Goal: Transaction & Acquisition: Book appointment/travel/reservation

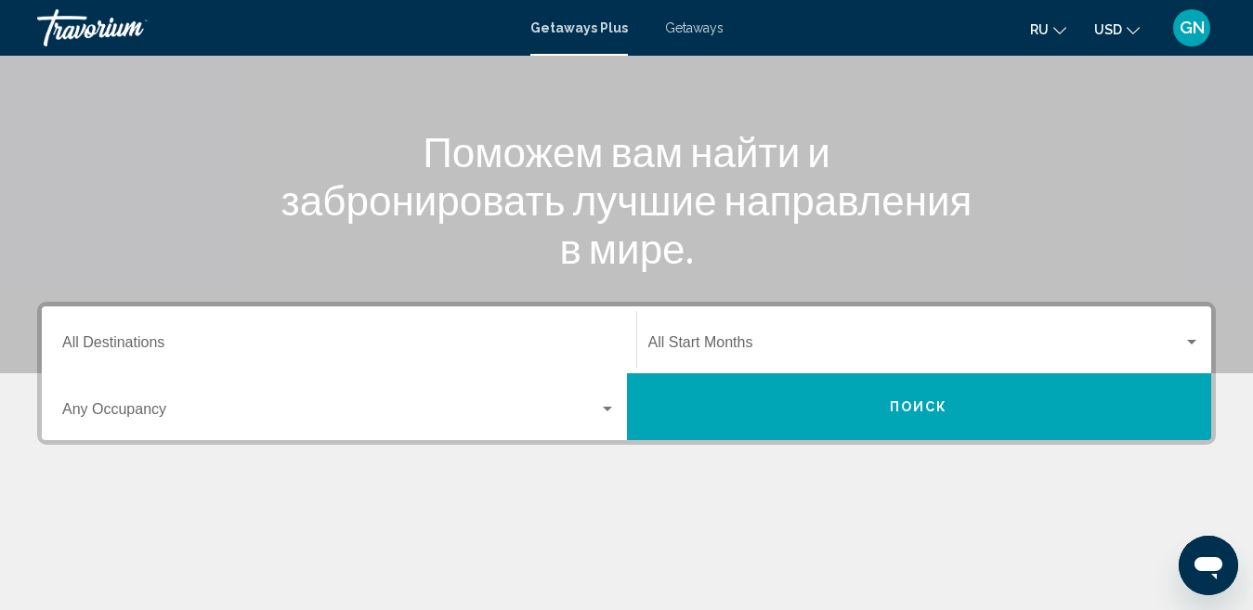
scroll to position [216, 0]
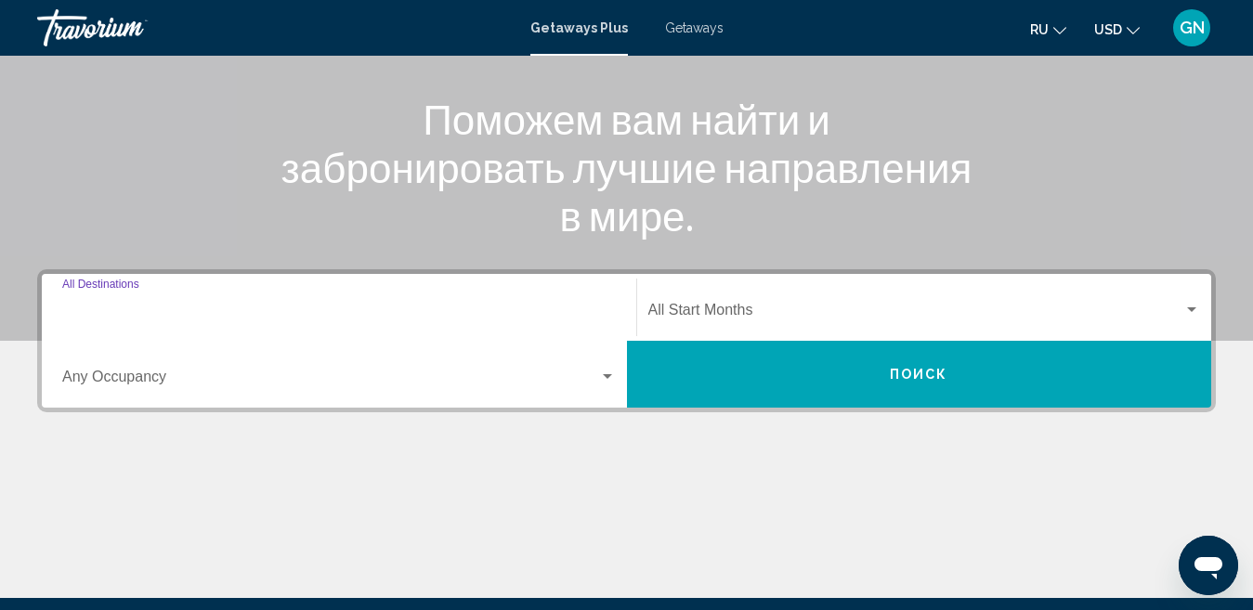
click at [149, 306] on input "Destination All Destinations" at bounding box center [338, 313] width 553 height 17
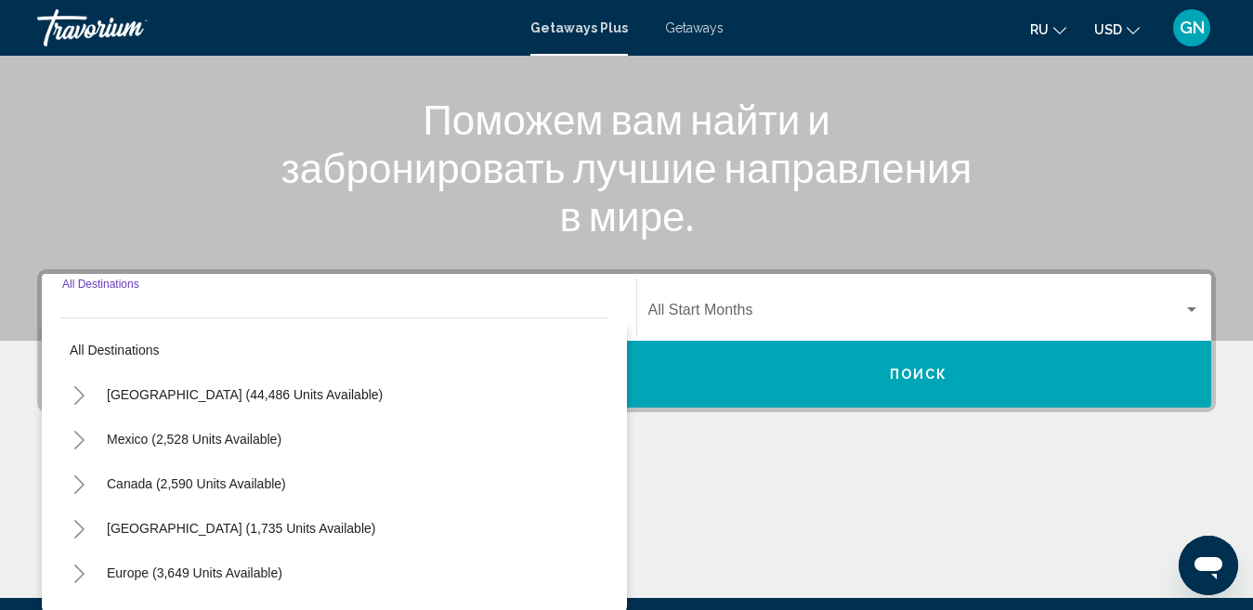
scroll to position [425, 0]
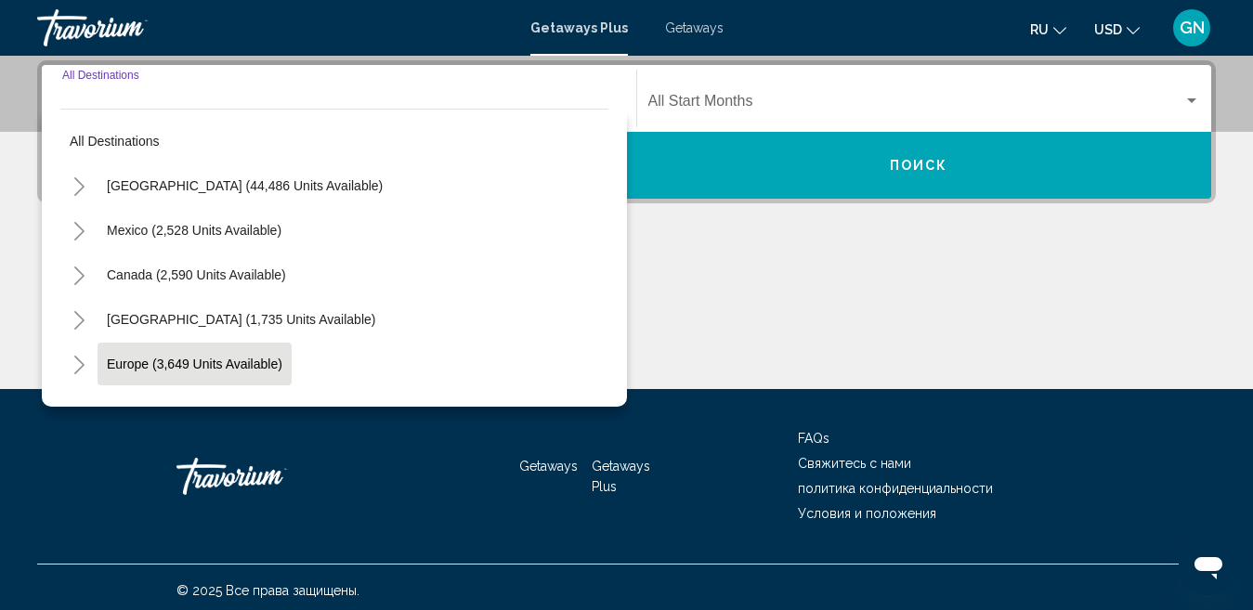
click at [213, 366] on span "Europe (3,649 units available)" at bounding box center [194, 364] width 175 height 15
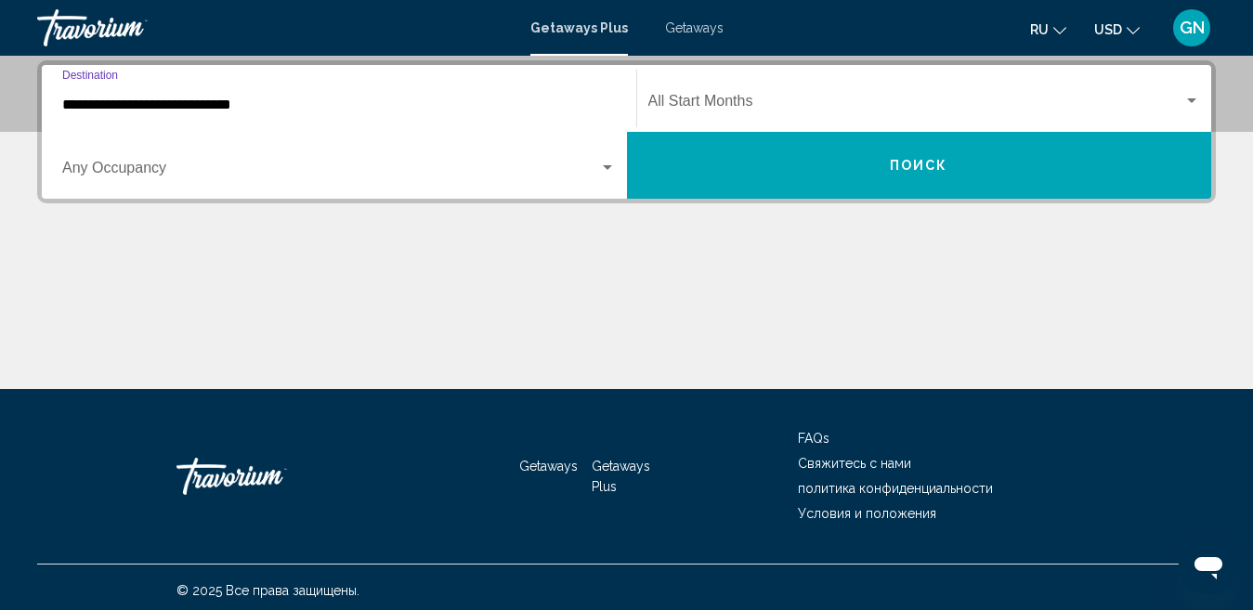
click at [137, 107] on input "**********" at bounding box center [338, 105] width 553 height 17
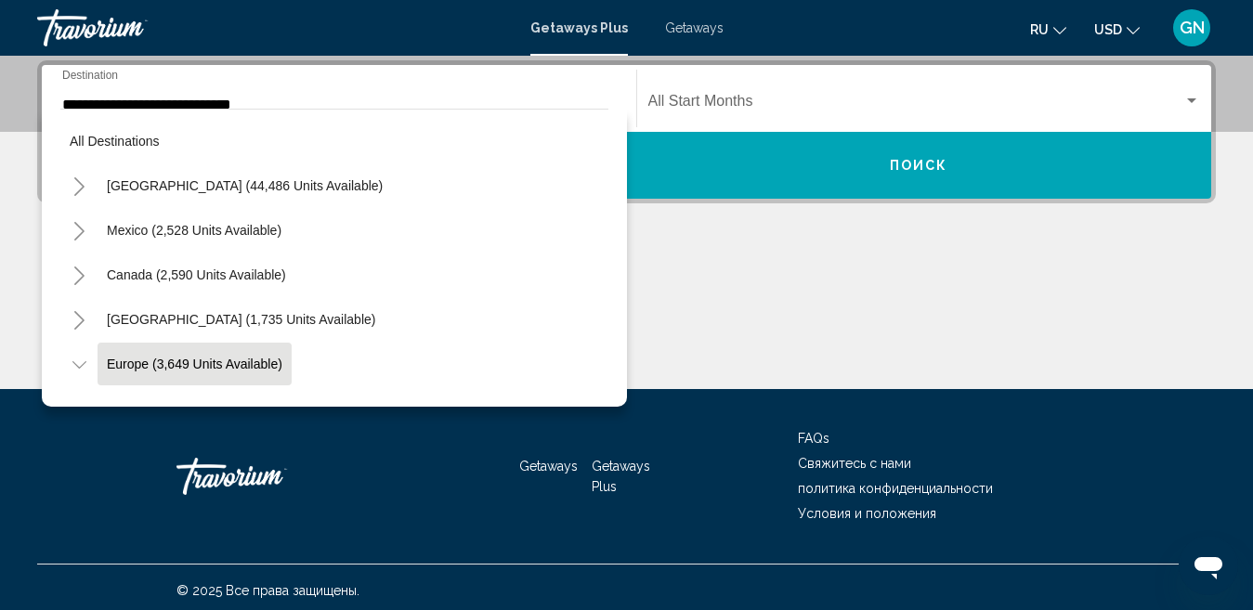
scroll to position [373, 0]
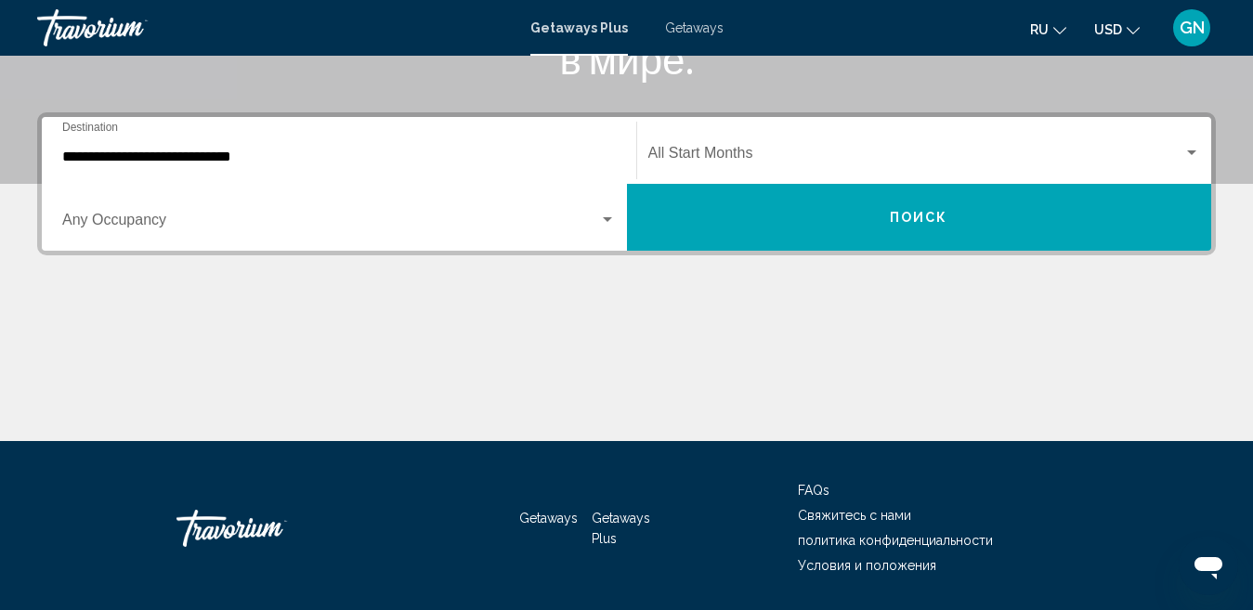
click at [165, 152] on input "**********" at bounding box center [338, 157] width 553 height 17
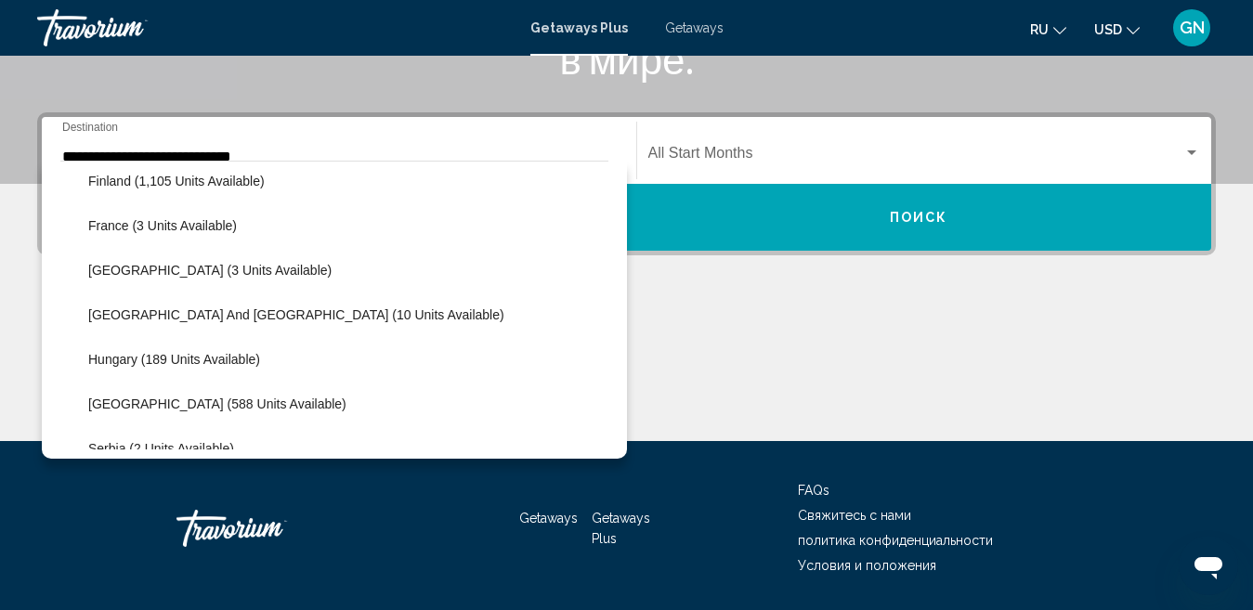
scroll to position [448, 0]
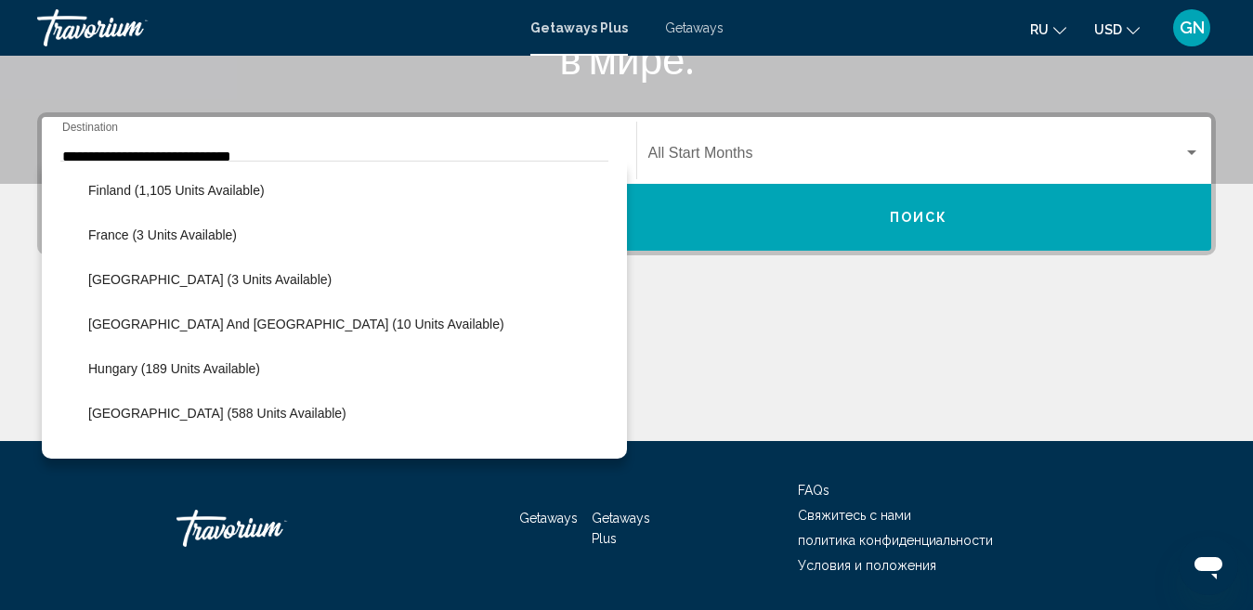
click at [633, 283] on div "**********" at bounding box center [626, 276] width 1253 height 329
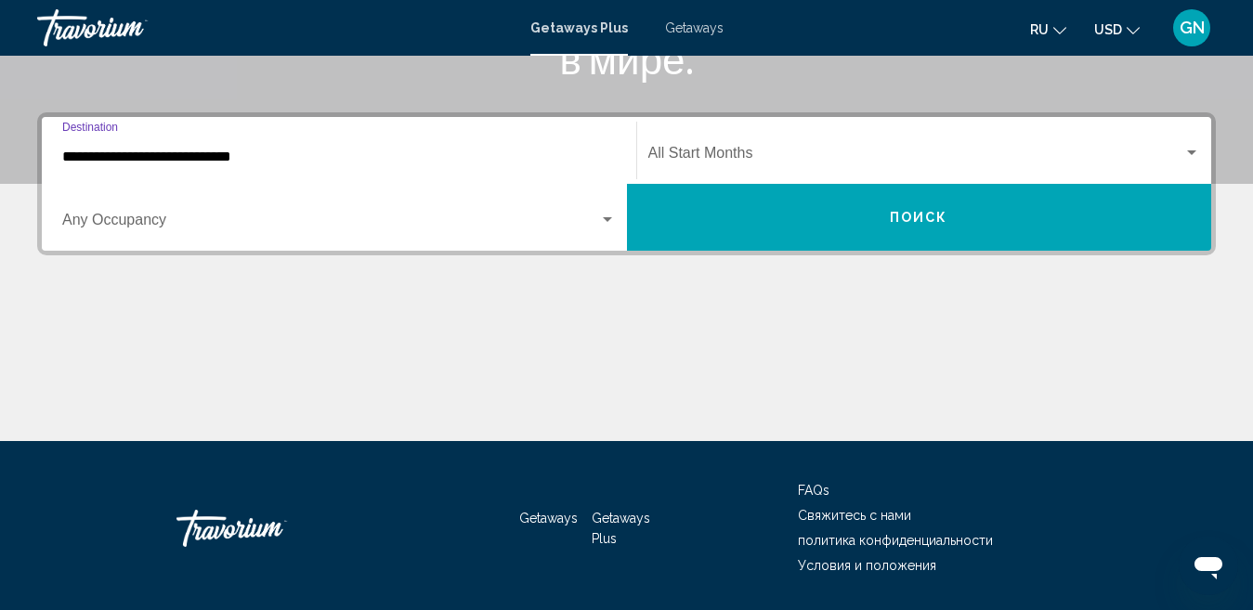
click at [149, 155] on input "**********" at bounding box center [338, 157] width 553 height 17
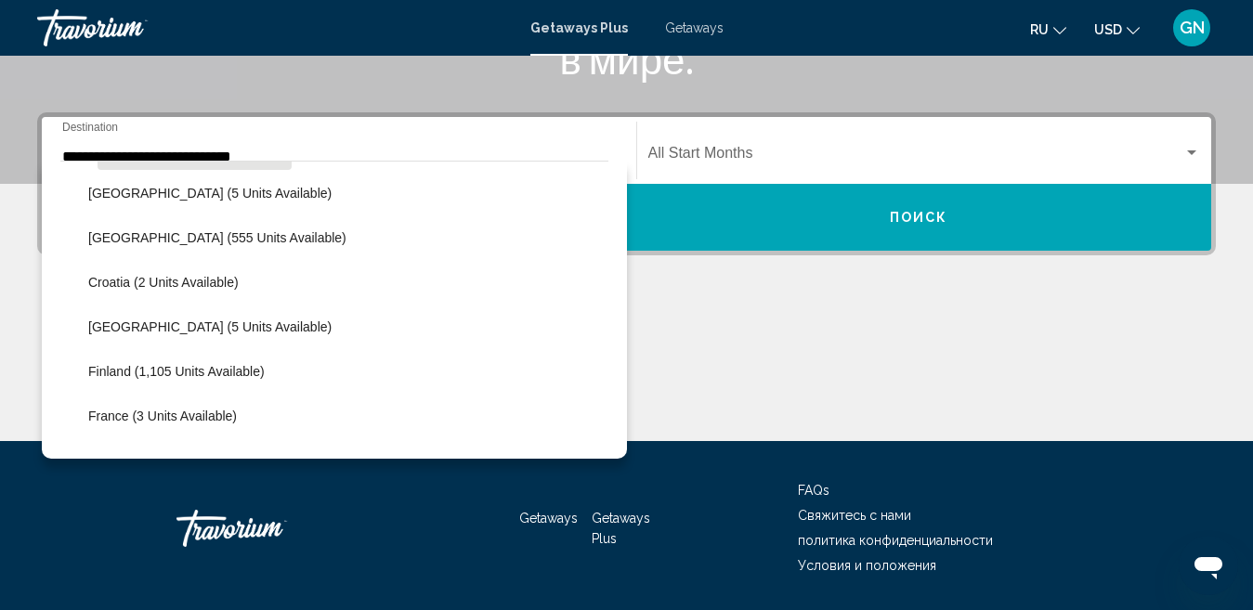
scroll to position [303, 0]
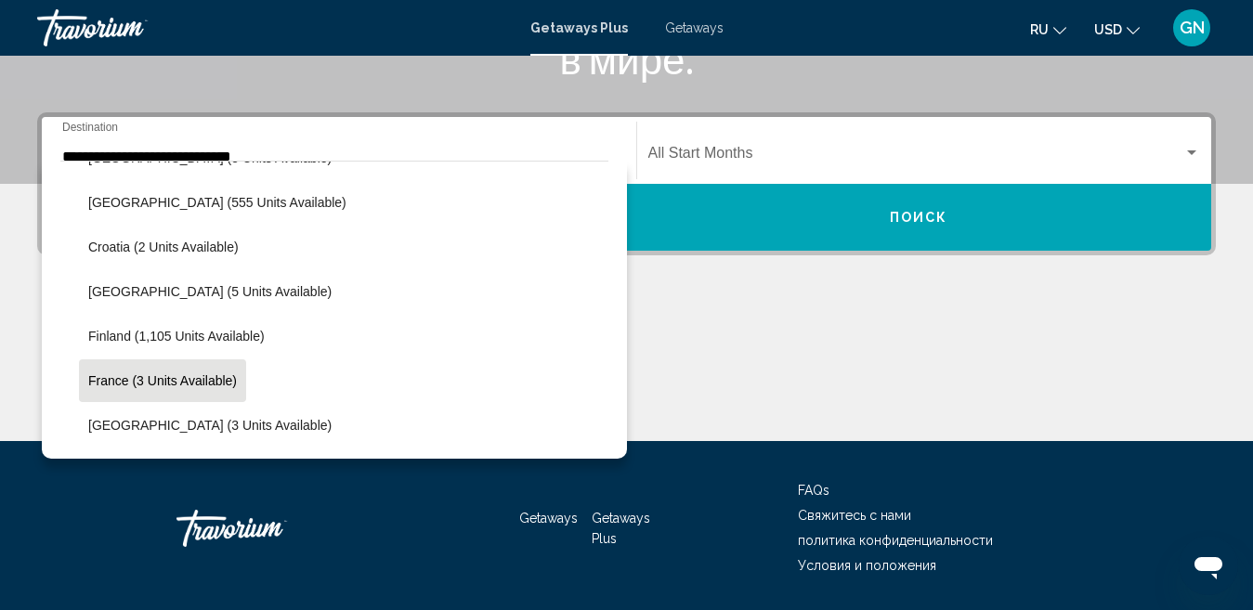
click at [216, 380] on span "France (3 units available)" at bounding box center [162, 380] width 149 height 15
type input "**********"
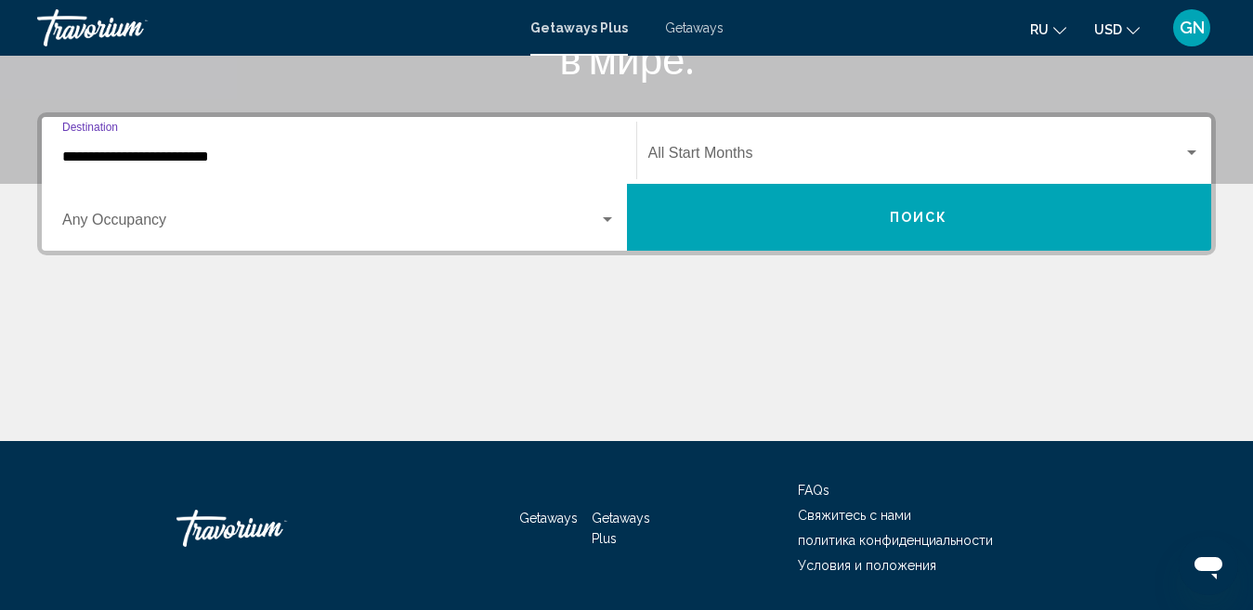
scroll to position [425, 0]
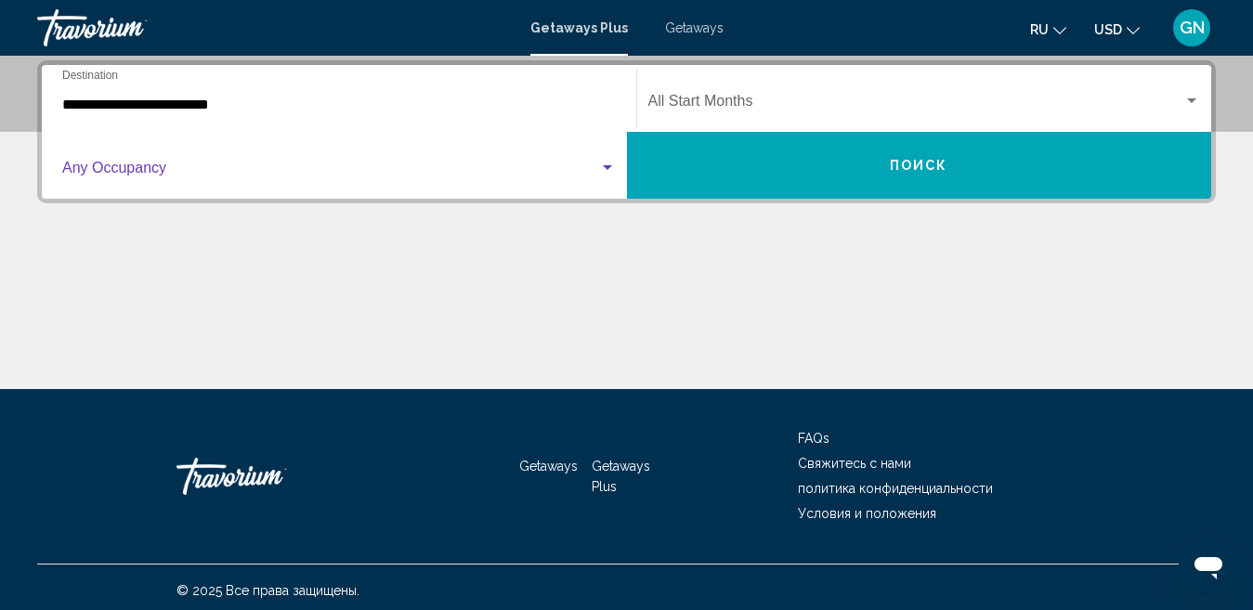
click at [159, 170] on span "Search widget" at bounding box center [330, 171] width 537 height 17
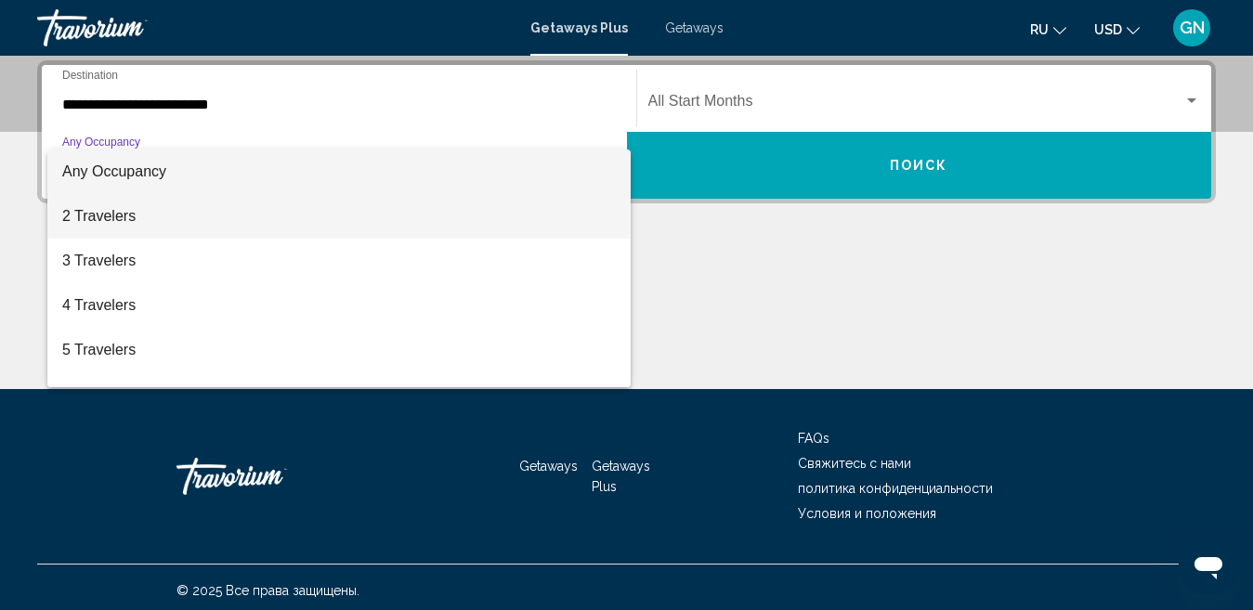
click at [154, 219] on span "2 Travelers" at bounding box center [338, 216] width 553 height 45
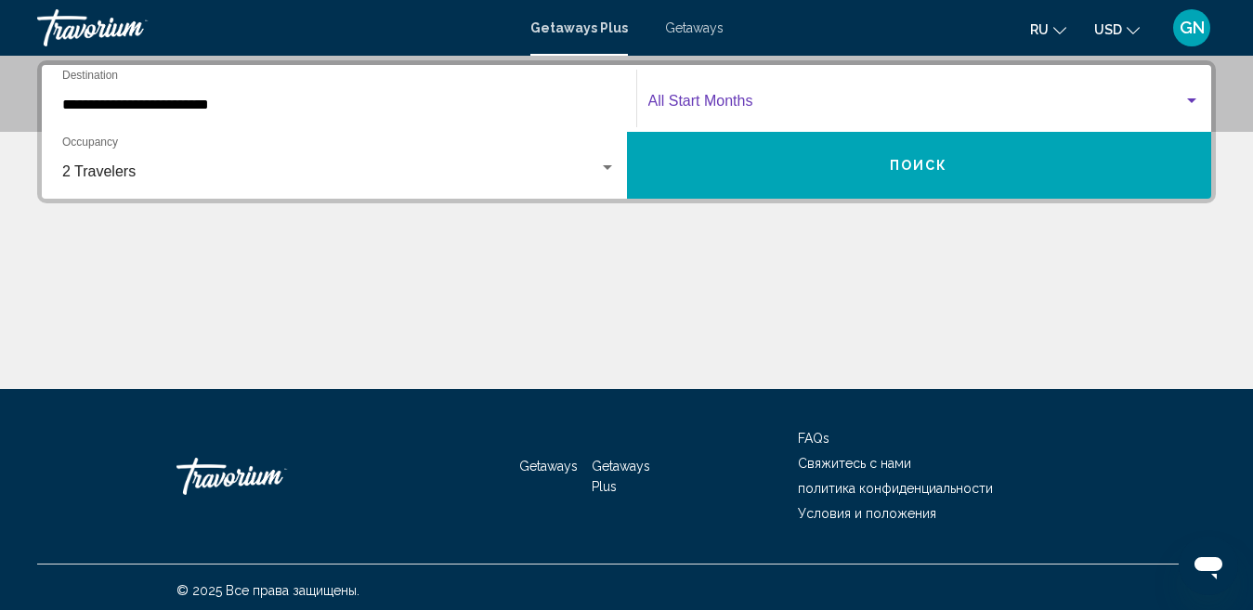
click at [1185, 101] on div "Search widget" at bounding box center [1191, 101] width 17 height 15
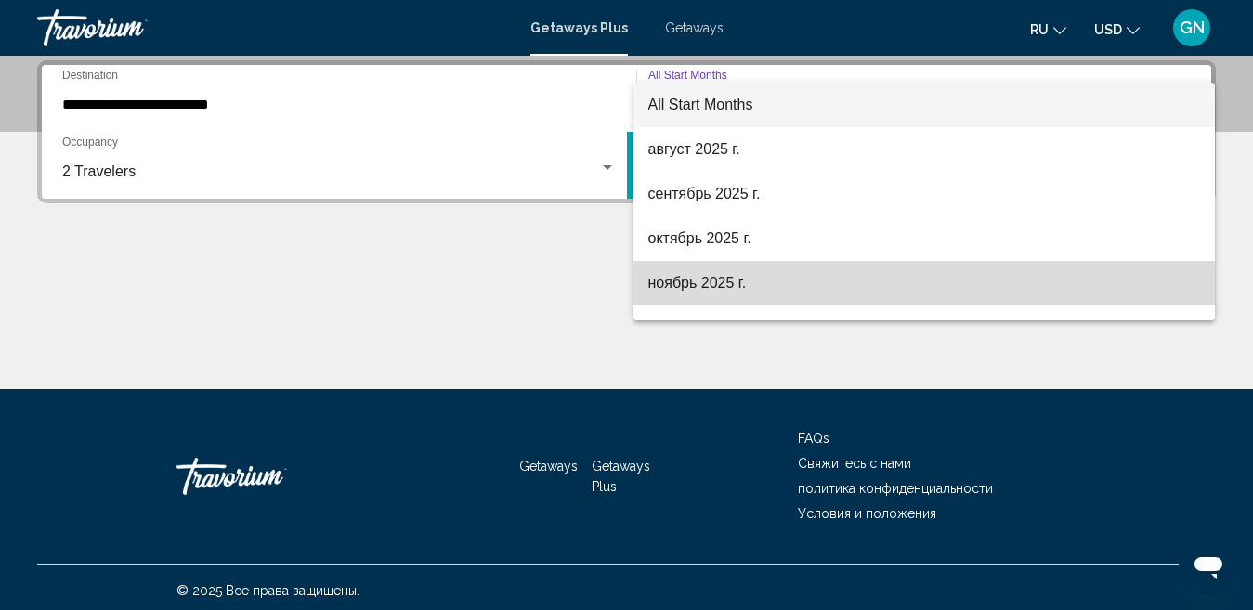
click at [935, 284] on span "ноябрь 2025 г." at bounding box center [924, 283] width 552 height 45
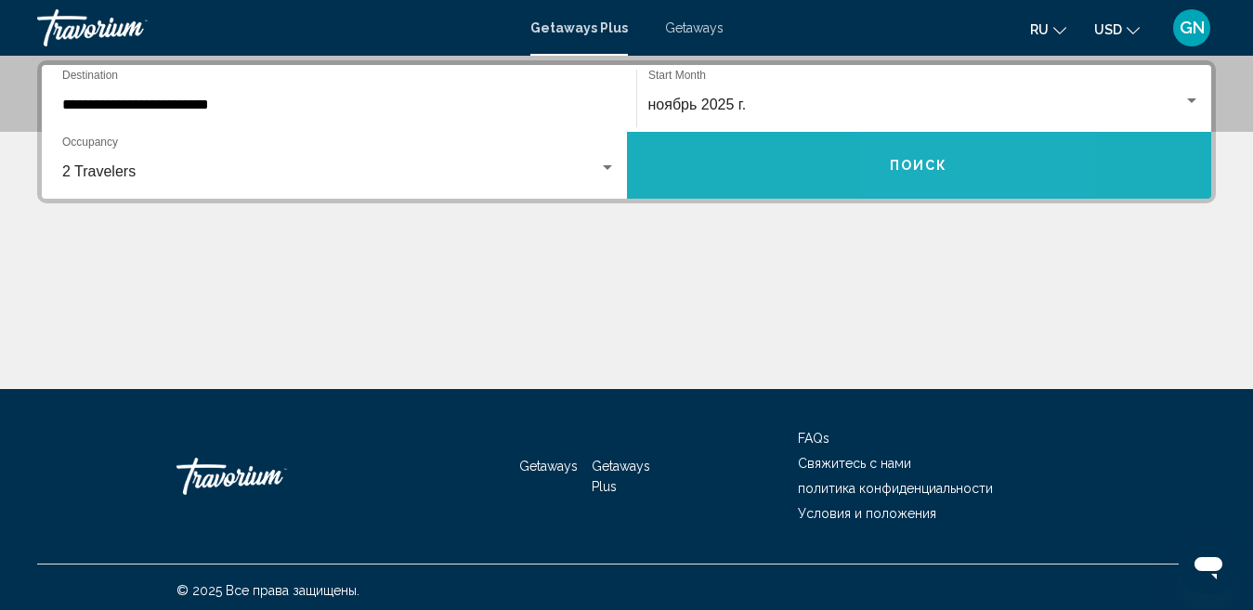
click at [929, 179] on button "Поиск" at bounding box center [919, 165] width 585 height 67
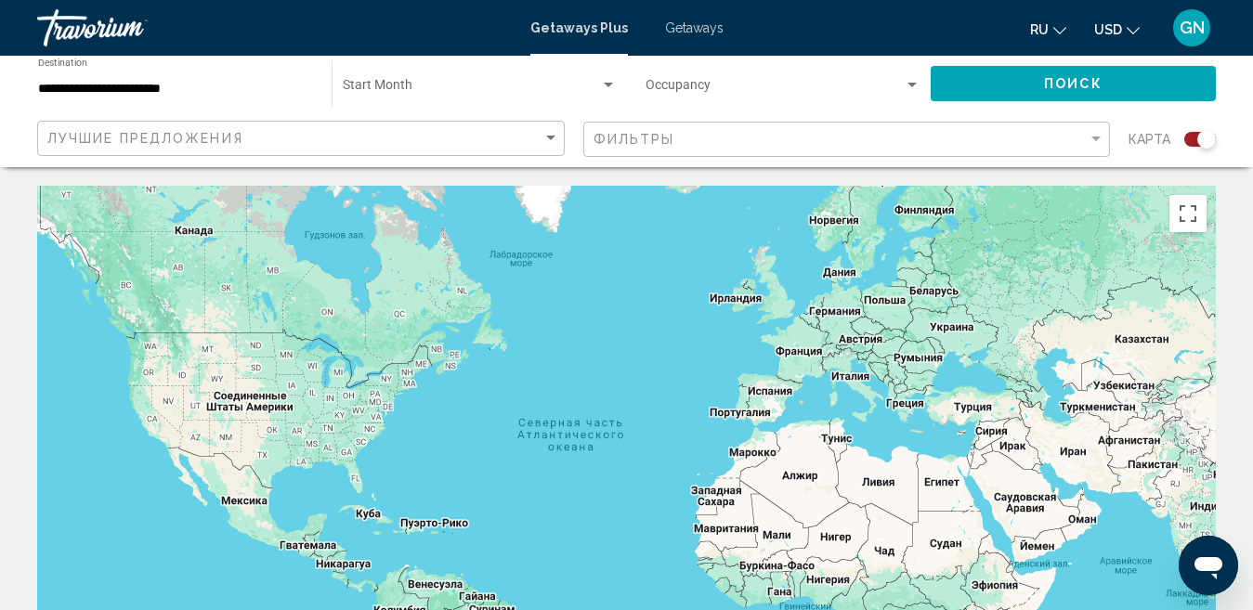
click at [377, 87] on span "Search widget" at bounding box center [471, 89] width 257 height 15
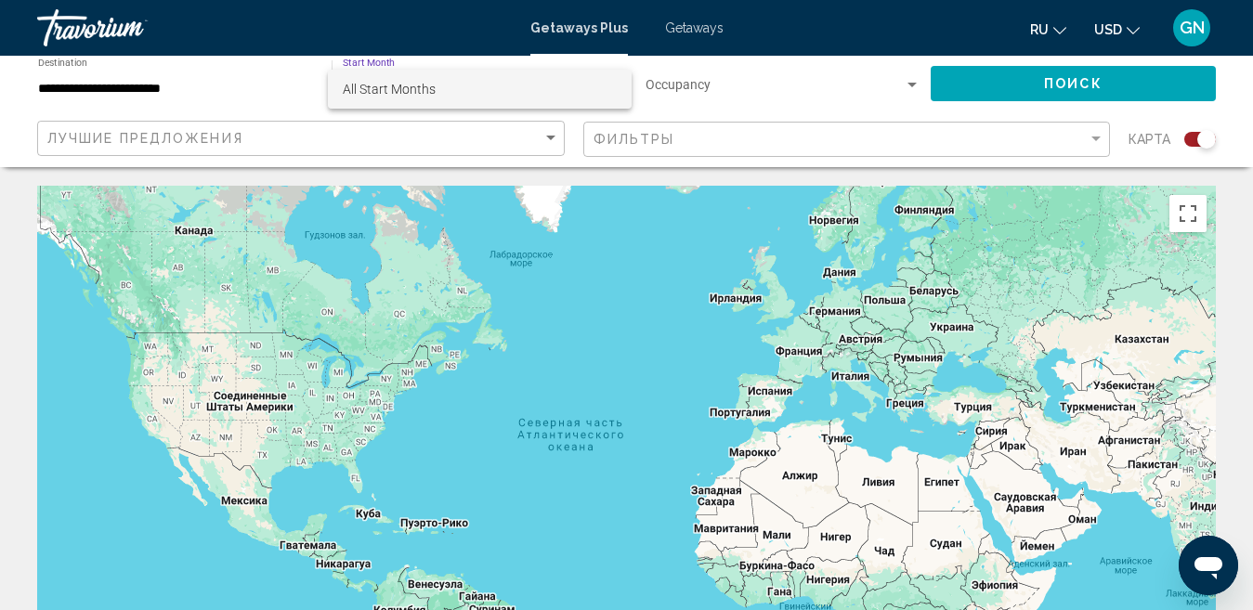
click at [915, 87] on div at bounding box center [626, 305] width 1253 height 610
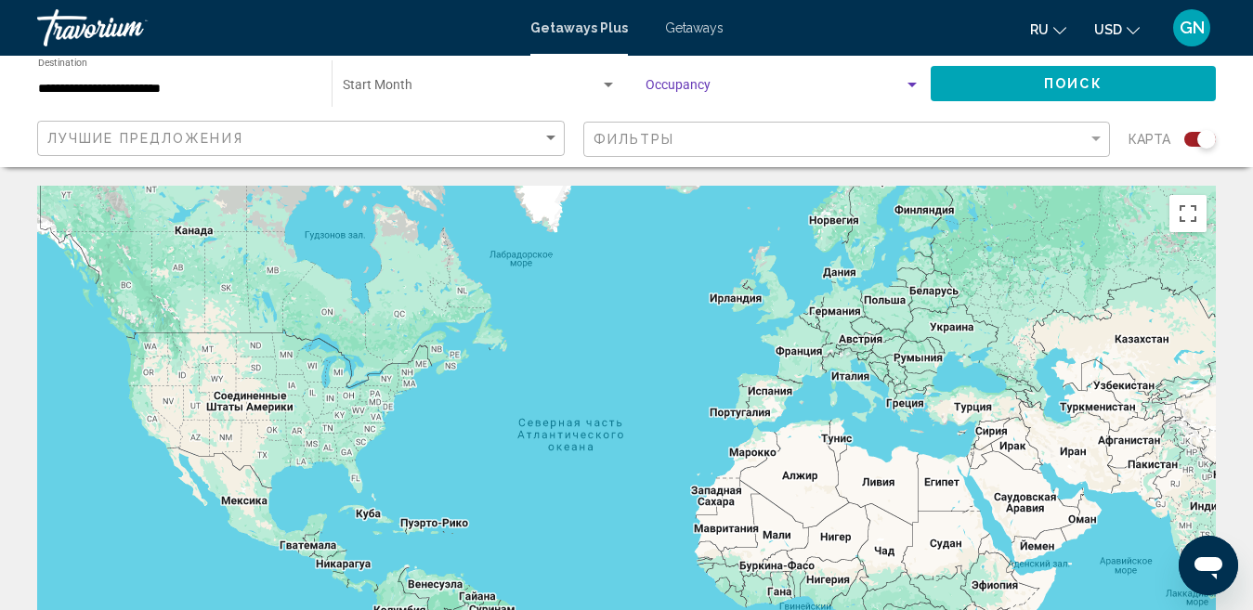
click at [910, 84] on div "Search widget" at bounding box center [911, 85] width 9 height 5
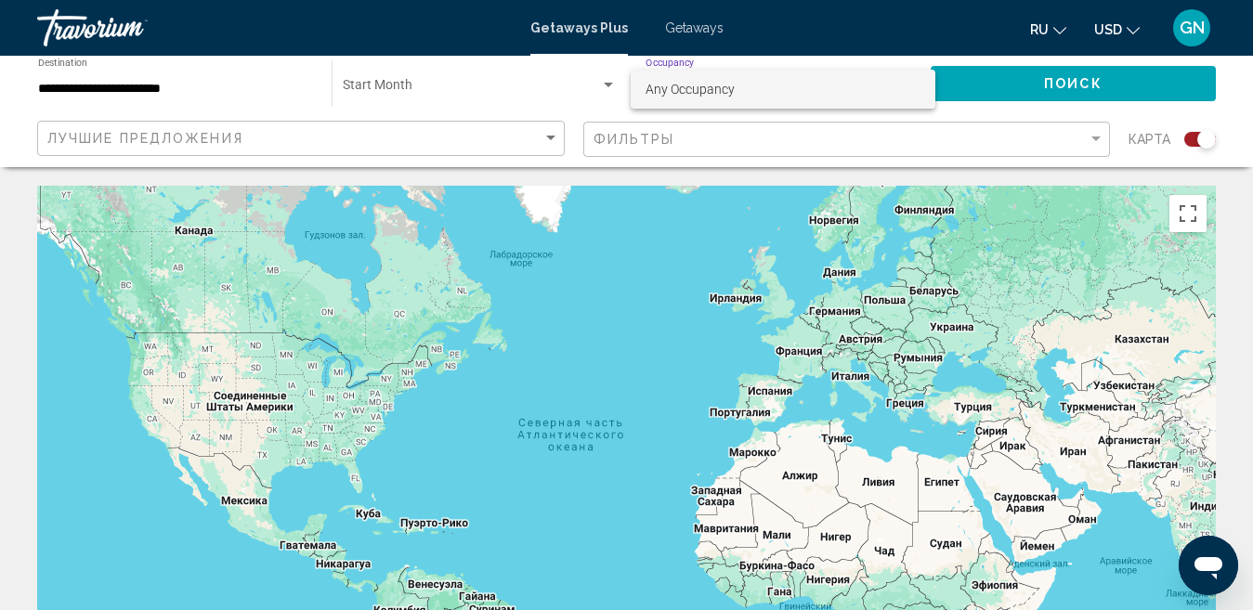
click at [1097, 138] on div at bounding box center [626, 305] width 1253 height 610
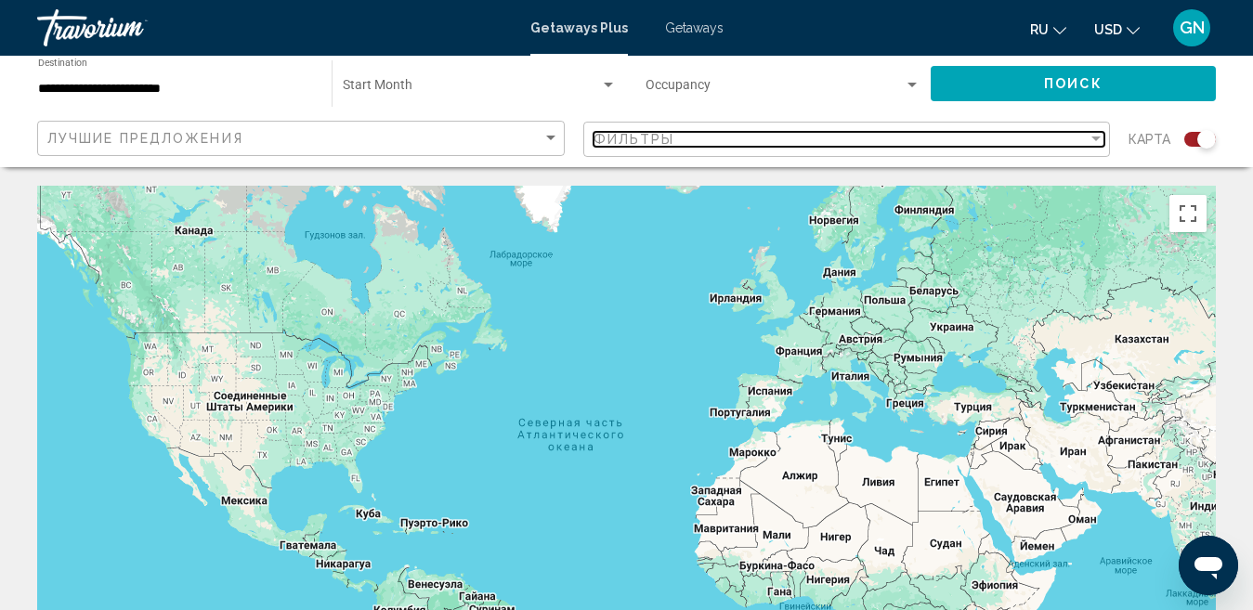
click at [1095, 136] on div "Filter" at bounding box center [1095, 138] width 9 height 5
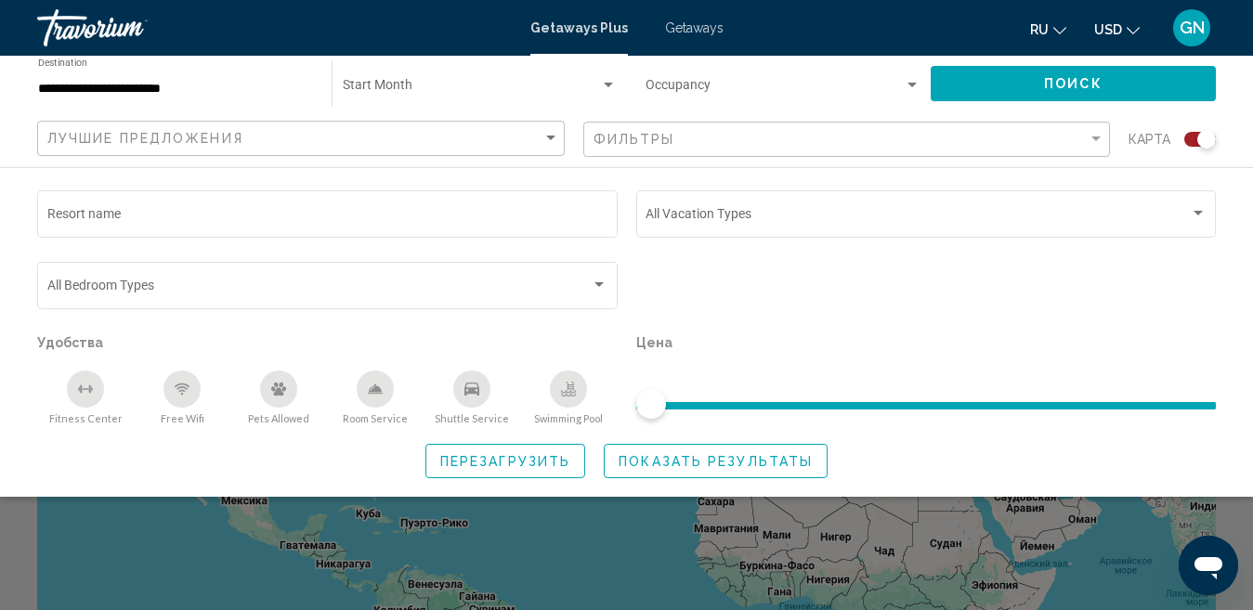
click at [690, 30] on span "Getaways" at bounding box center [694, 27] width 58 height 15
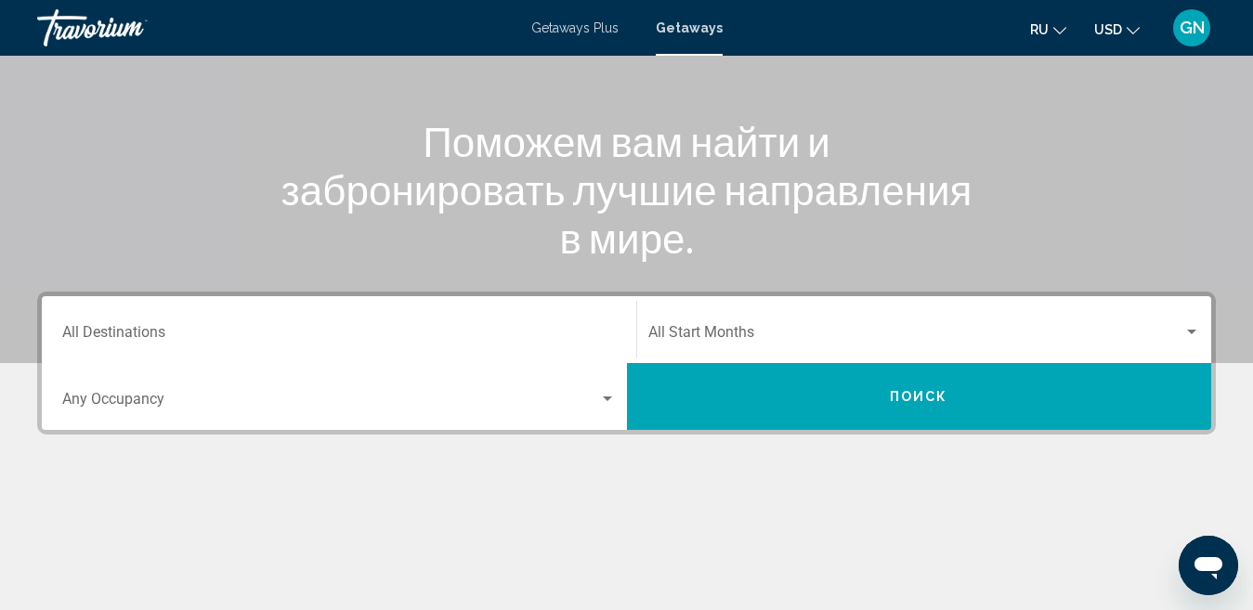
scroll to position [209, 0]
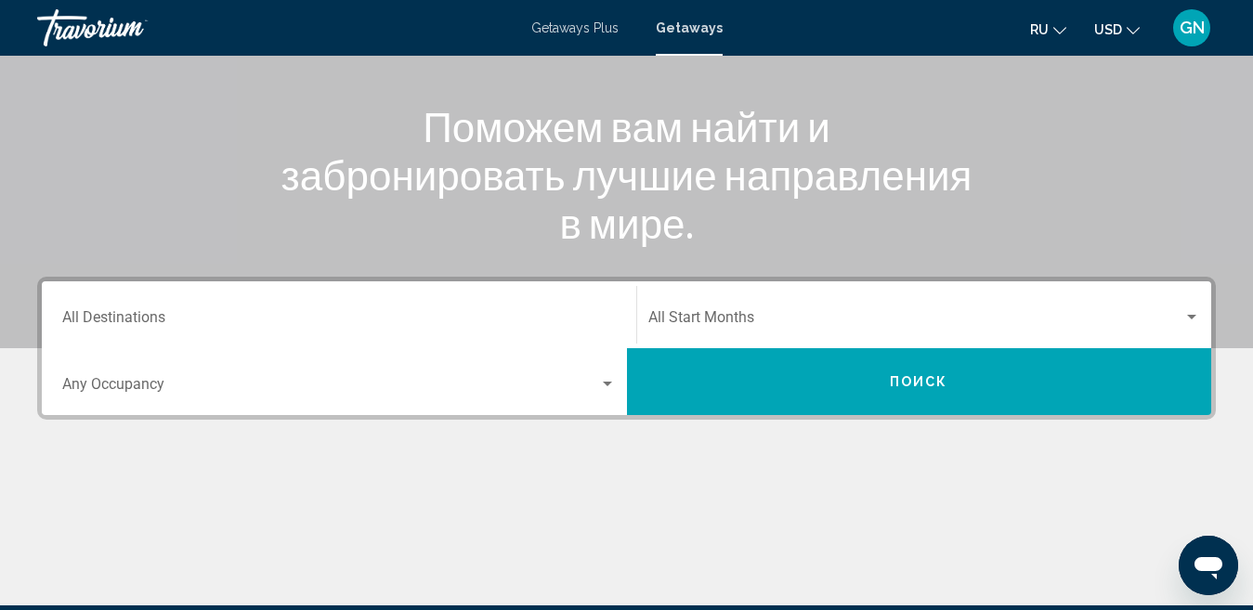
click at [85, 320] on input "Destination All Destinations" at bounding box center [338, 321] width 553 height 17
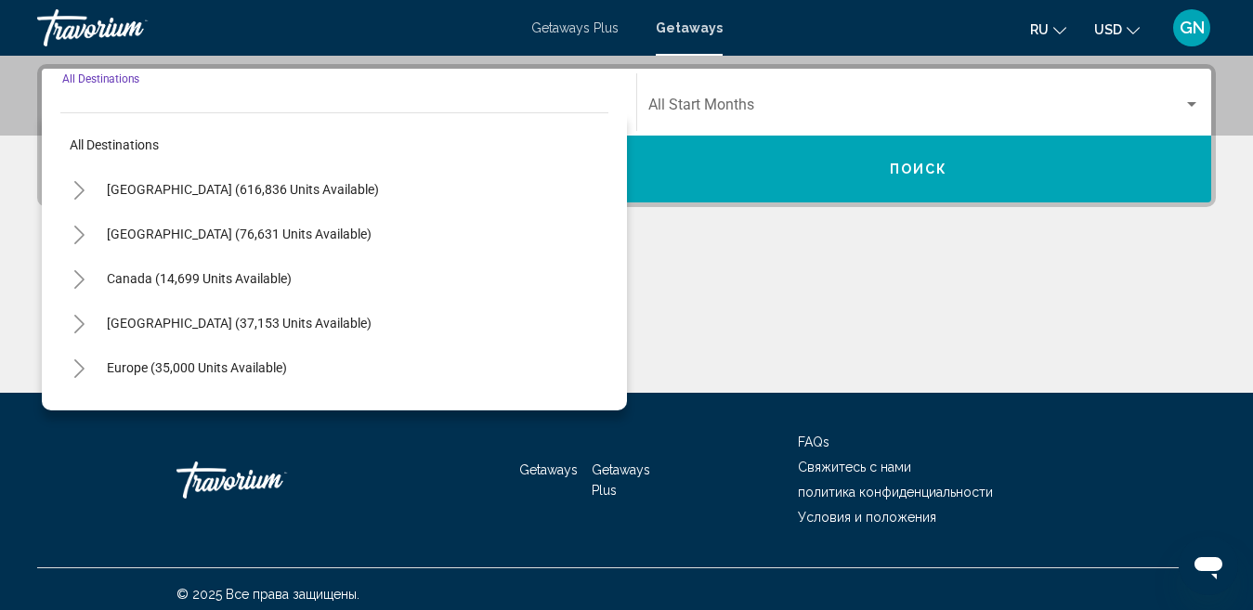
scroll to position [425, 0]
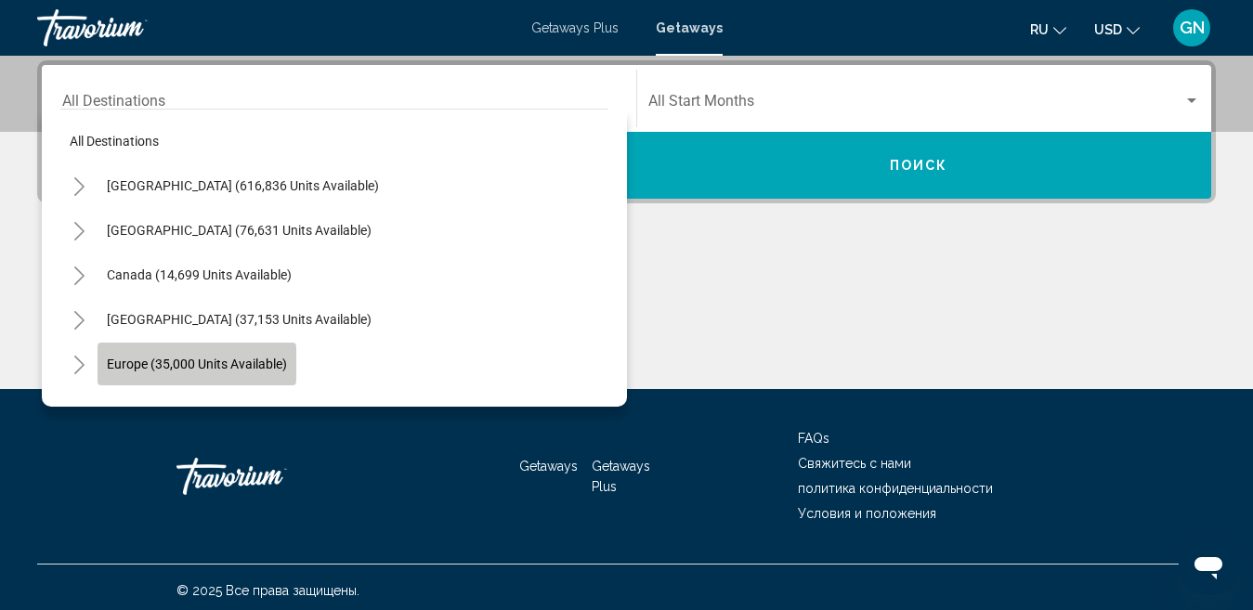
click at [151, 364] on span "Europe (35,000 units available)" at bounding box center [197, 364] width 180 height 15
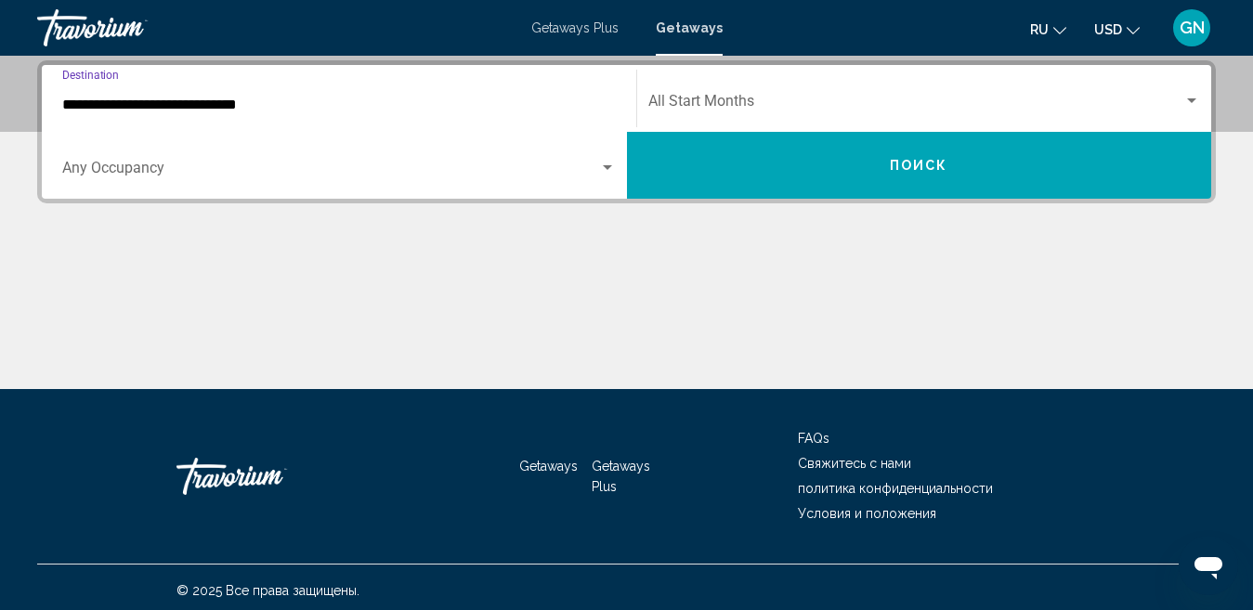
click at [145, 104] on input "**********" at bounding box center [338, 105] width 553 height 17
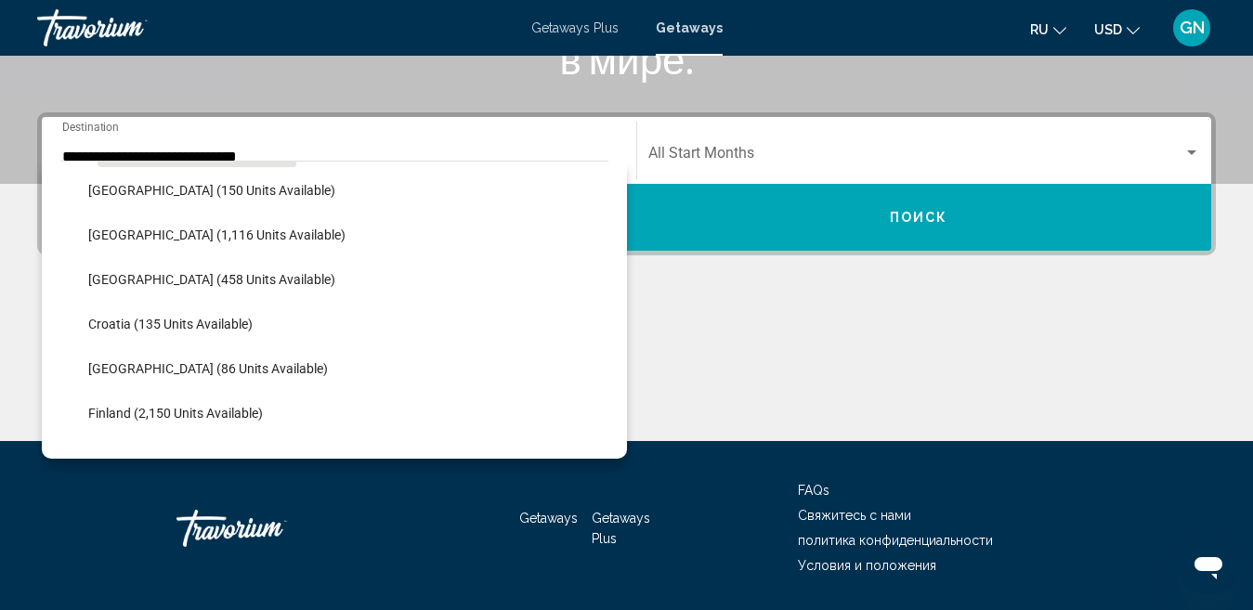
scroll to position [348, 0]
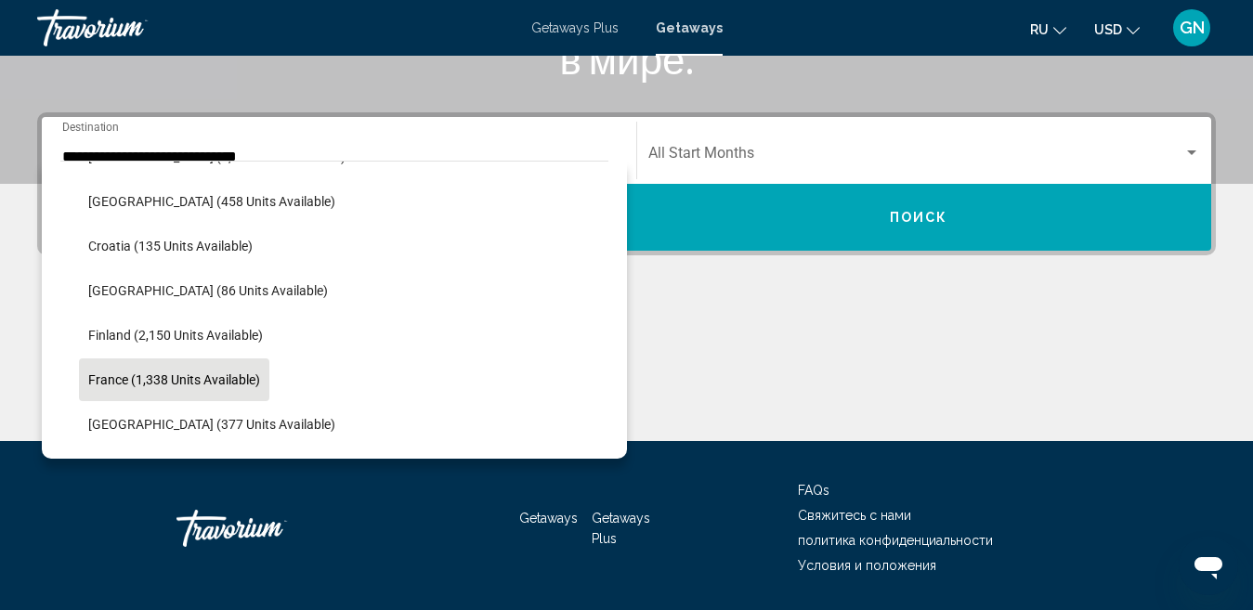
click at [244, 383] on span "France (1,338 units available)" at bounding box center [174, 379] width 172 height 15
type input "**********"
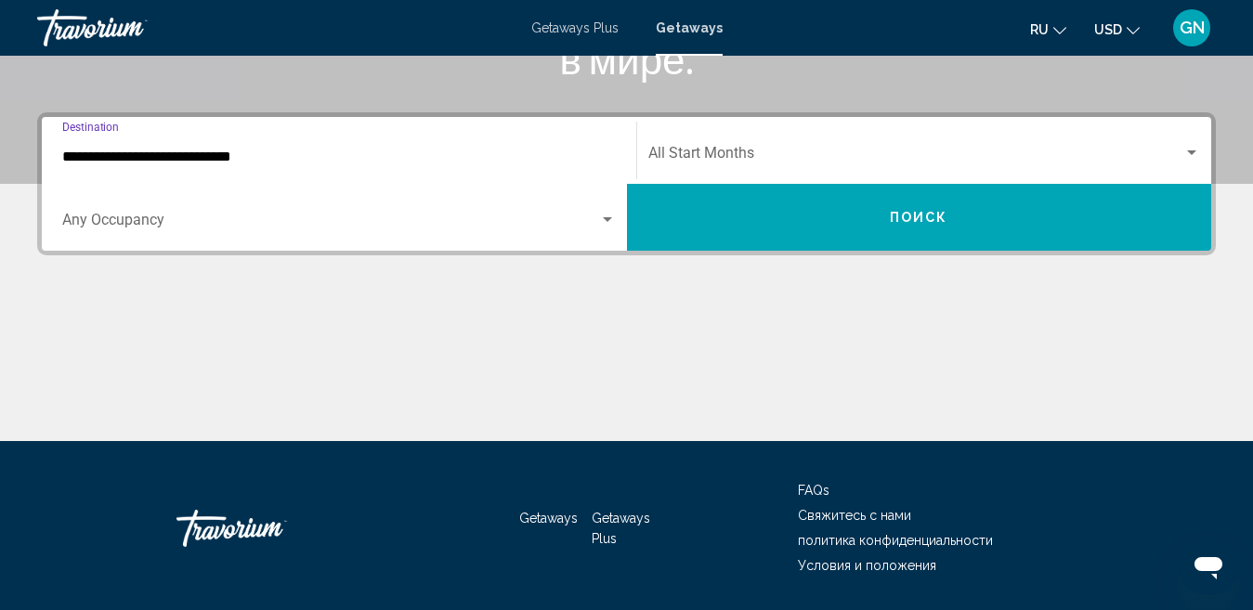
scroll to position [425, 0]
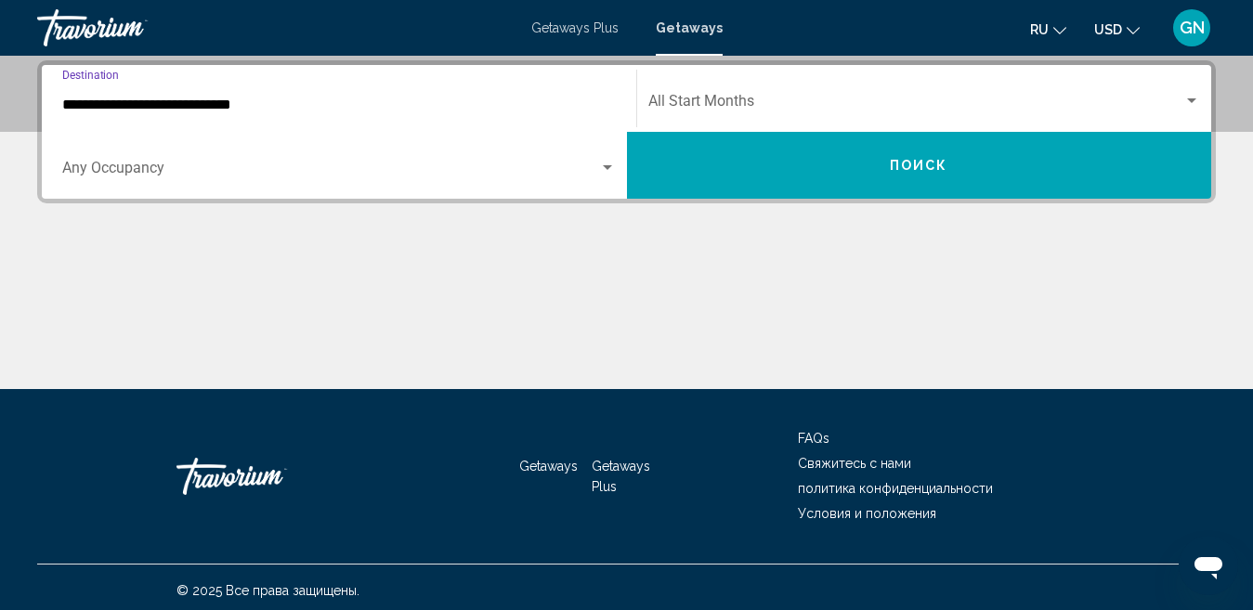
click at [310, 175] on span "Search widget" at bounding box center [330, 171] width 537 height 17
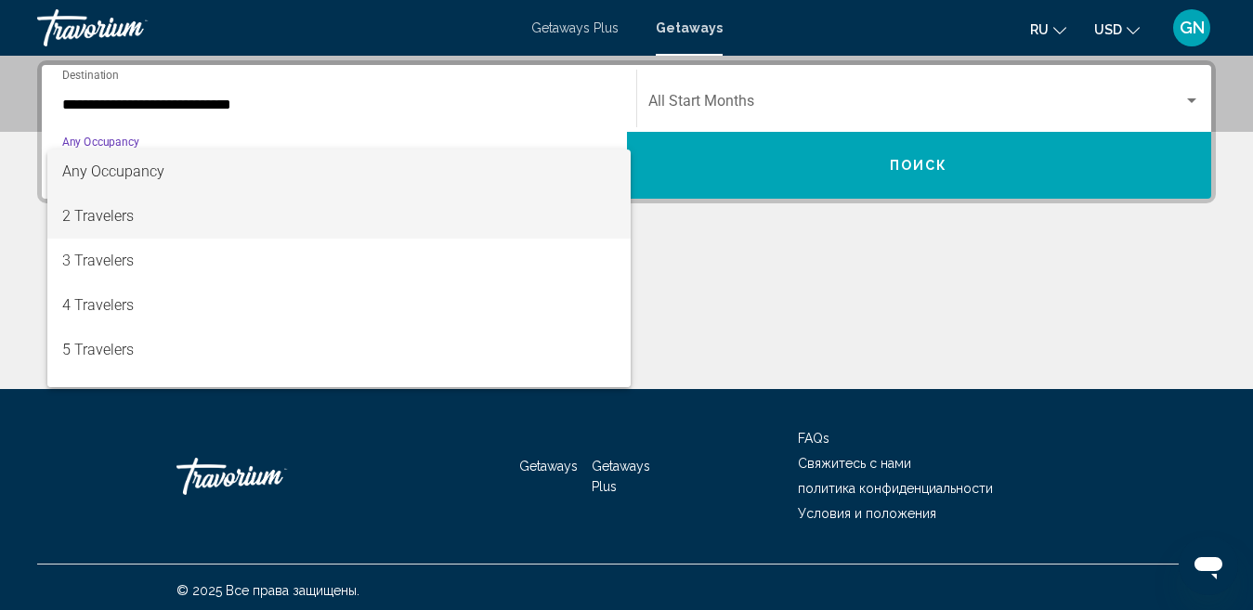
click at [192, 211] on span "2 Travelers" at bounding box center [338, 216] width 553 height 45
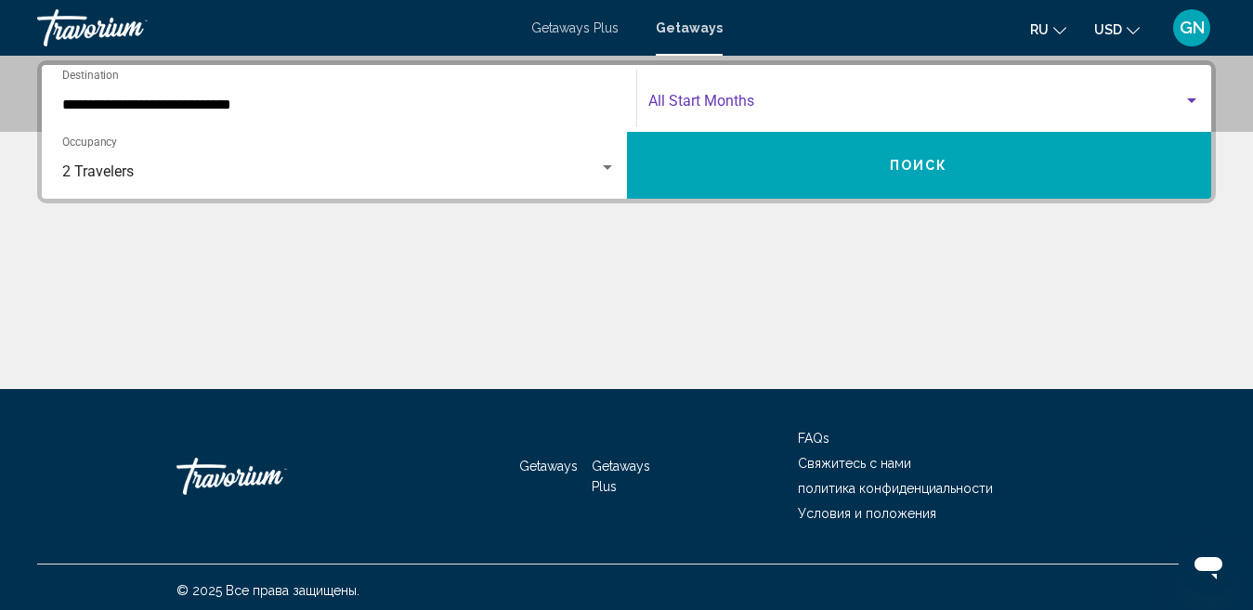
click at [1184, 96] on div "Search widget" at bounding box center [1191, 101] width 17 height 15
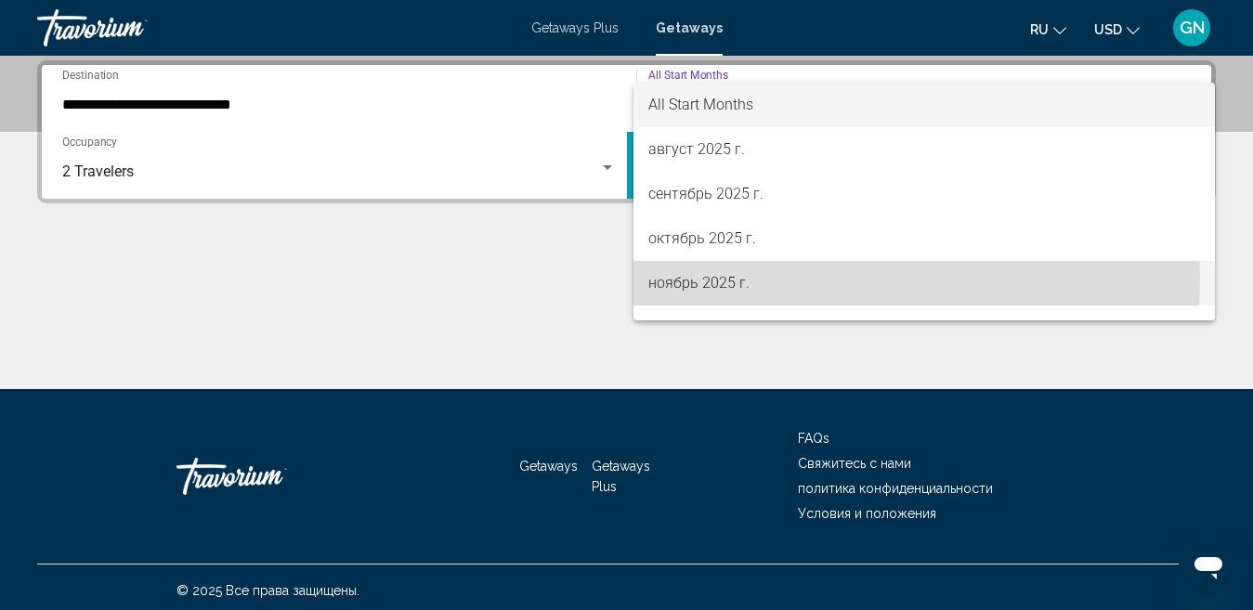
click at [763, 279] on span "ноябрь 2025 г." at bounding box center [924, 283] width 552 height 45
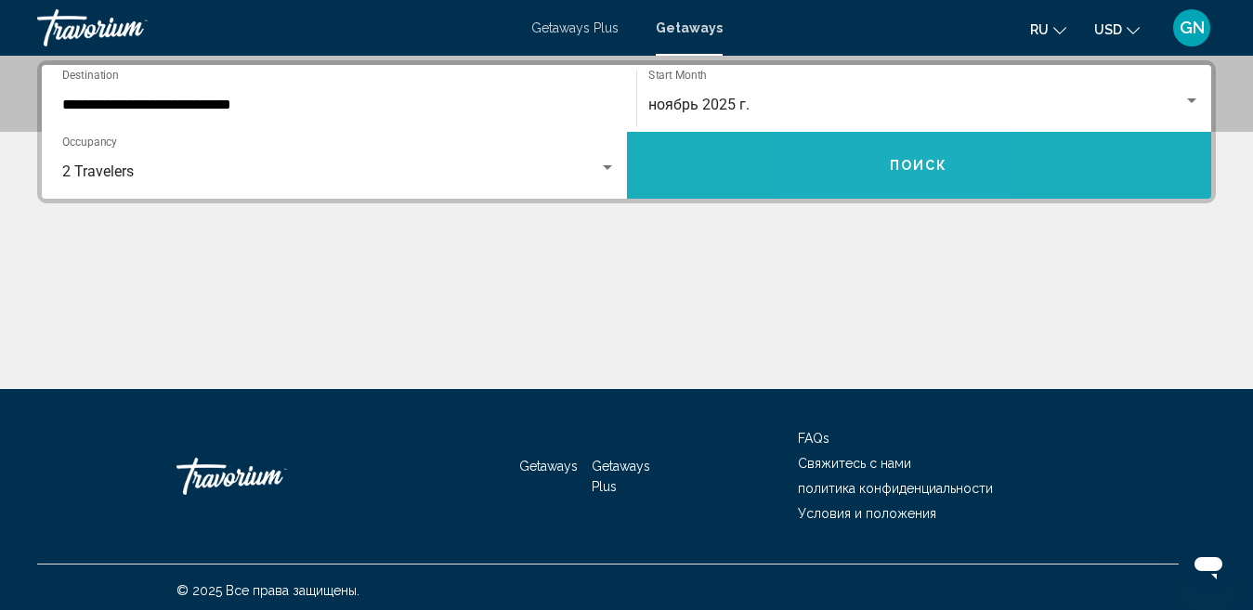
click at [876, 165] on button "Поиск" at bounding box center [919, 165] width 585 height 67
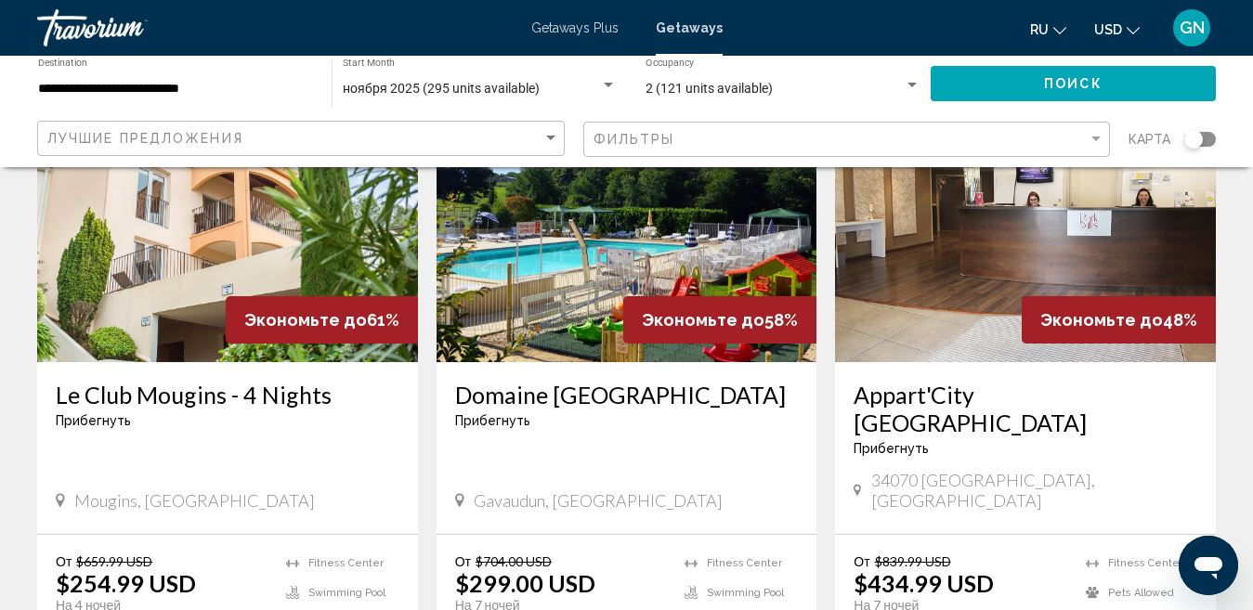
scroll to position [223, 0]
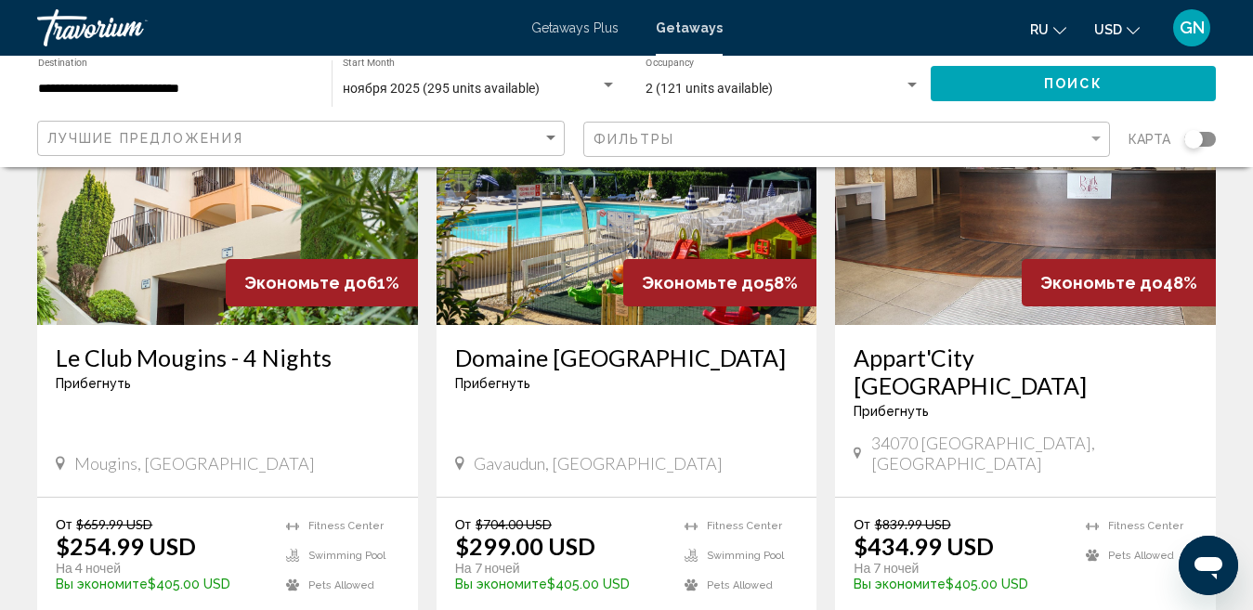
click at [688, 253] on img "Main content" at bounding box center [626, 176] width 381 height 297
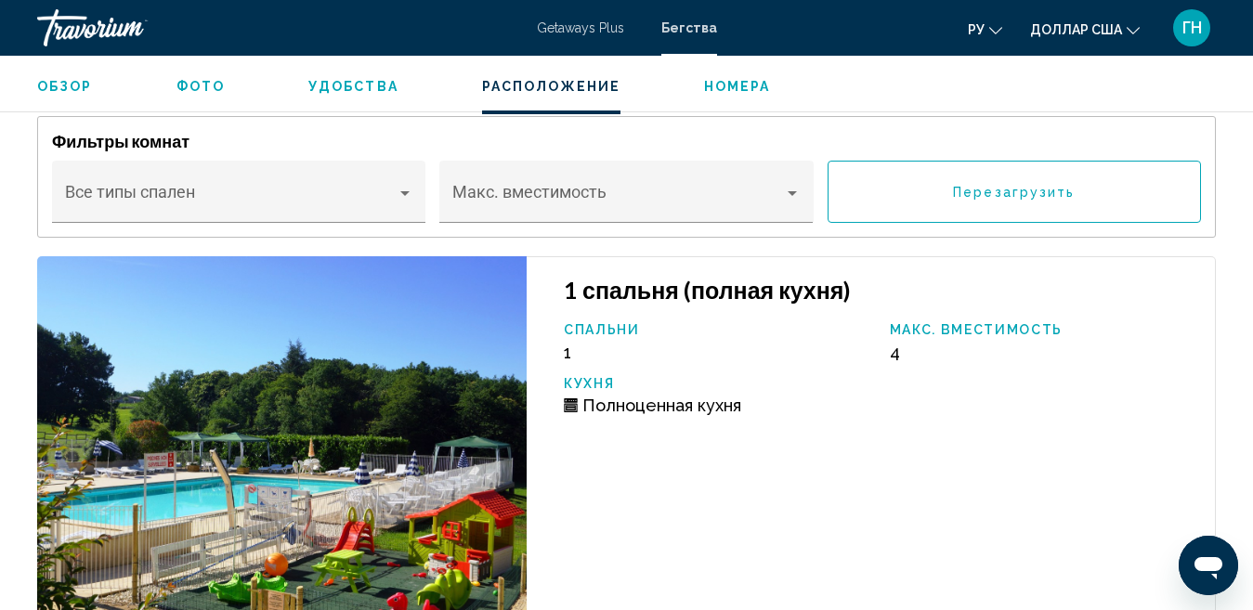
scroll to position [3765, 0]
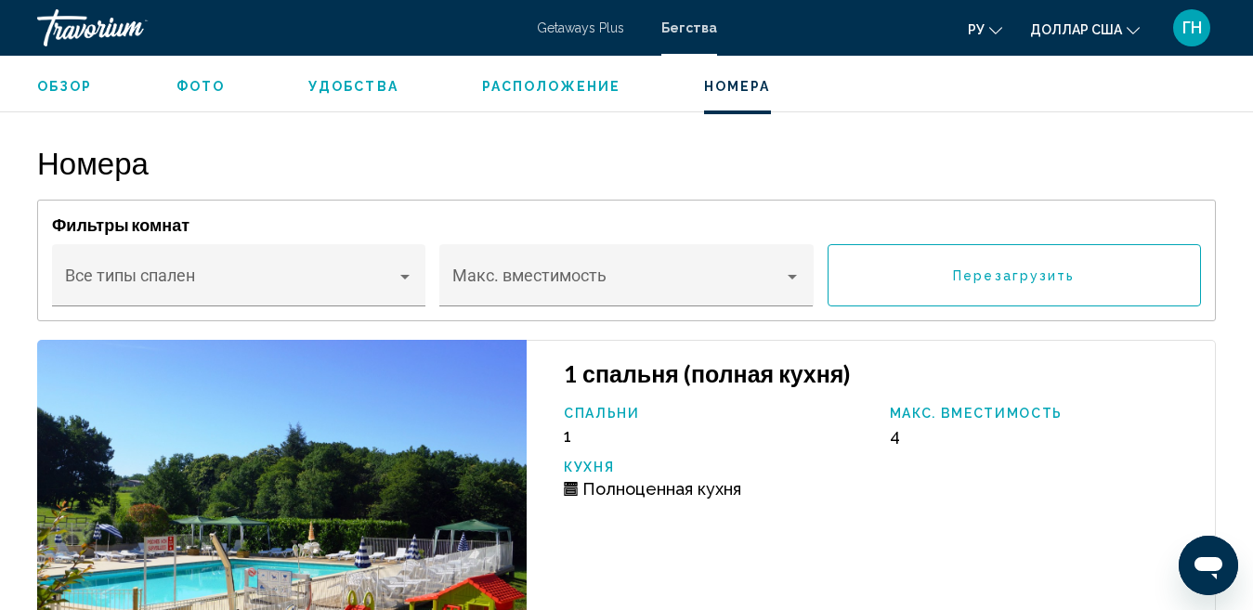
click at [664, 74] on ul "Обзор Фото Удобства Расположение Номера искать" at bounding box center [626, 84] width 1178 height 20
